Goal: Check status: Check status

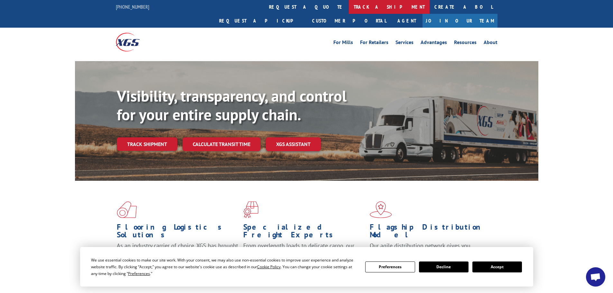
click at [349, 8] on link "track a shipment" at bounding box center [389, 7] width 81 height 14
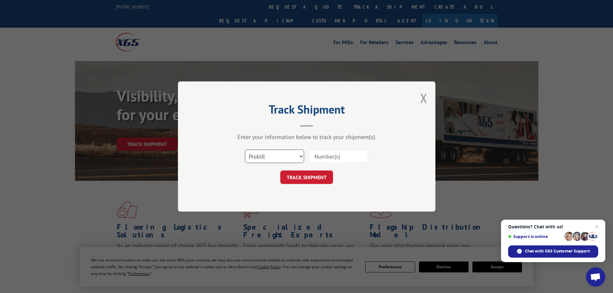
click at [281, 156] on select "Select category... Probill BOL PO" at bounding box center [274, 157] width 59 height 14
select select "bol"
click at [245, 150] on select "Select category... Probill BOL PO" at bounding box center [274, 157] width 59 height 14
click at [325, 156] on input at bounding box center [338, 157] width 59 height 14
paste input "6889304"
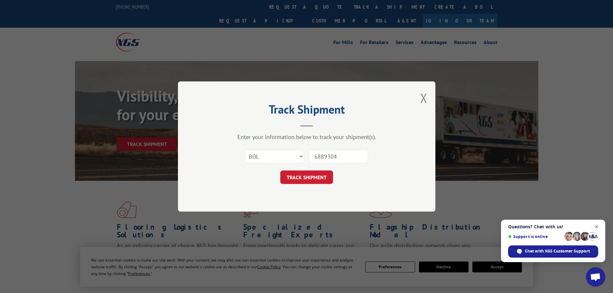
type input "6889304"
click at [597, 227] on span "Close chat" at bounding box center [597, 227] width 8 height 8
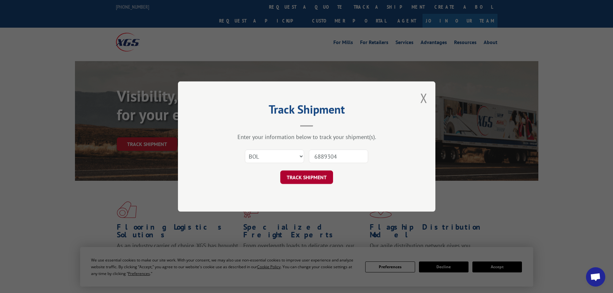
click at [314, 175] on button "TRACK SHIPMENT" at bounding box center [306, 178] width 53 height 14
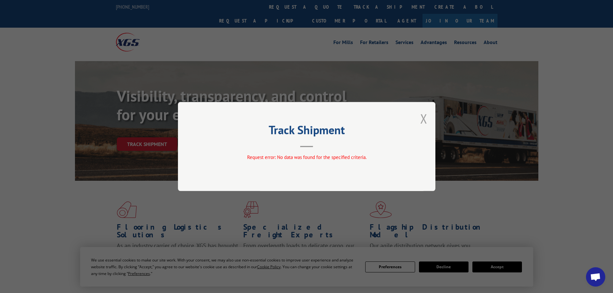
click at [423, 116] on button "Close modal" at bounding box center [423, 118] width 7 height 17
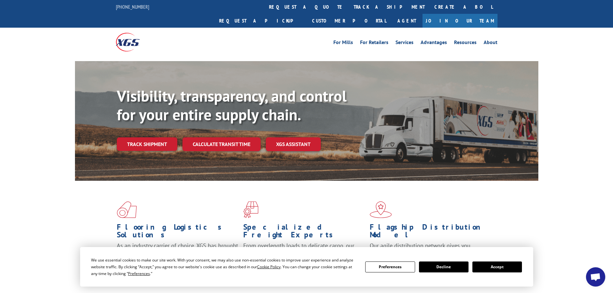
click at [491, 267] on button "Accept" at bounding box center [497, 267] width 50 height 11
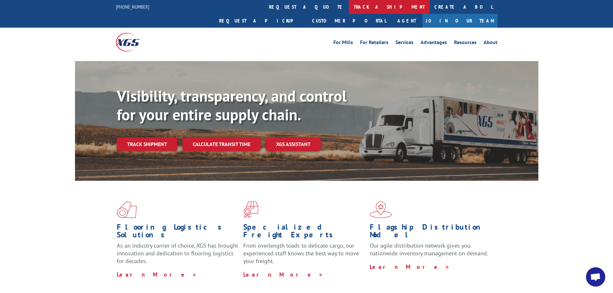
click at [349, 9] on link "track a shipment" at bounding box center [389, 7] width 81 height 14
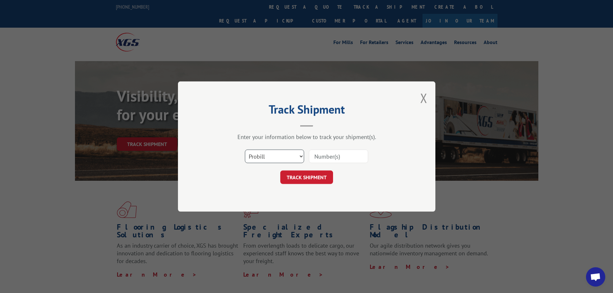
click at [267, 154] on select "Select category... Probill BOL PO" at bounding box center [274, 157] width 59 height 14
select select "po"
click at [245, 150] on select "Select category... Probill BOL PO" at bounding box center [274, 157] width 59 height 14
click at [334, 156] on input at bounding box center [338, 157] width 59 height 14
paste input "34516213"
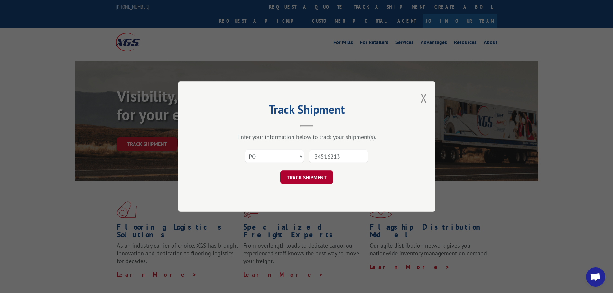
type input "34516213"
click at [326, 178] on button "TRACK SHIPMENT" at bounding box center [306, 178] width 53 height 14
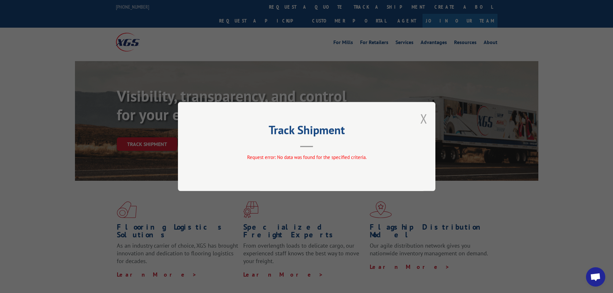
click at [423, 119] on button "Close modal" at bounding box center [423, 118] width 7 height 17
